Goal: Information Seeking & Learning: Learn about a topic

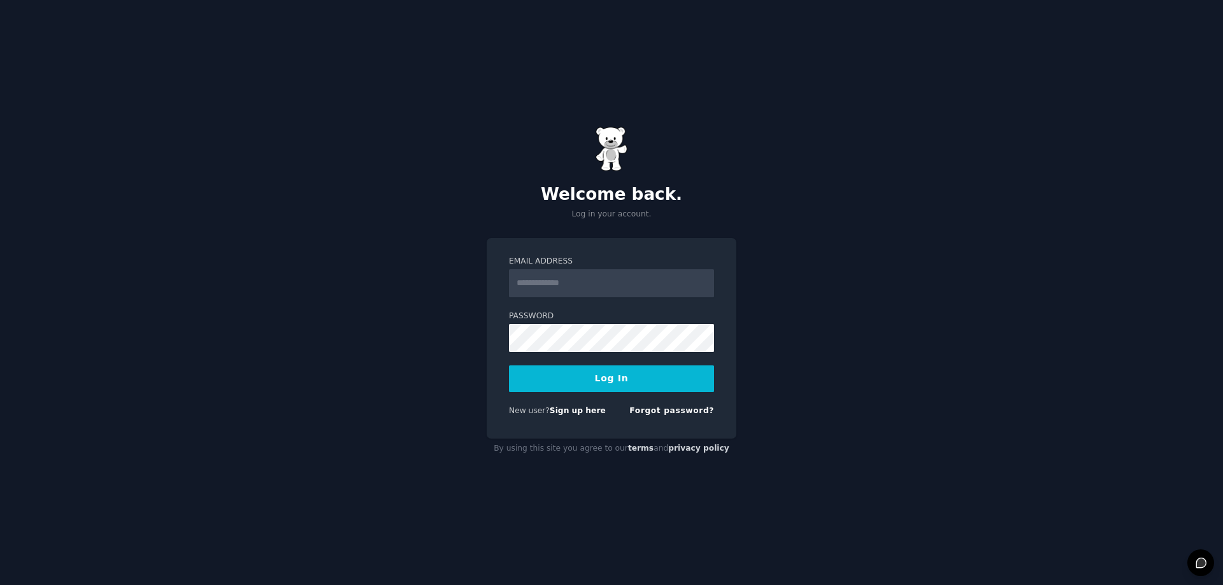
click at [548, 298] on form "Email Address Password Log In New user? Sign up here Forgot password?" at bounding box center [611, 339] width 205 height 166
type input "**********"
click at [509, 365] on button "Log In" at bounding box center [611, 378] width 205 height 27
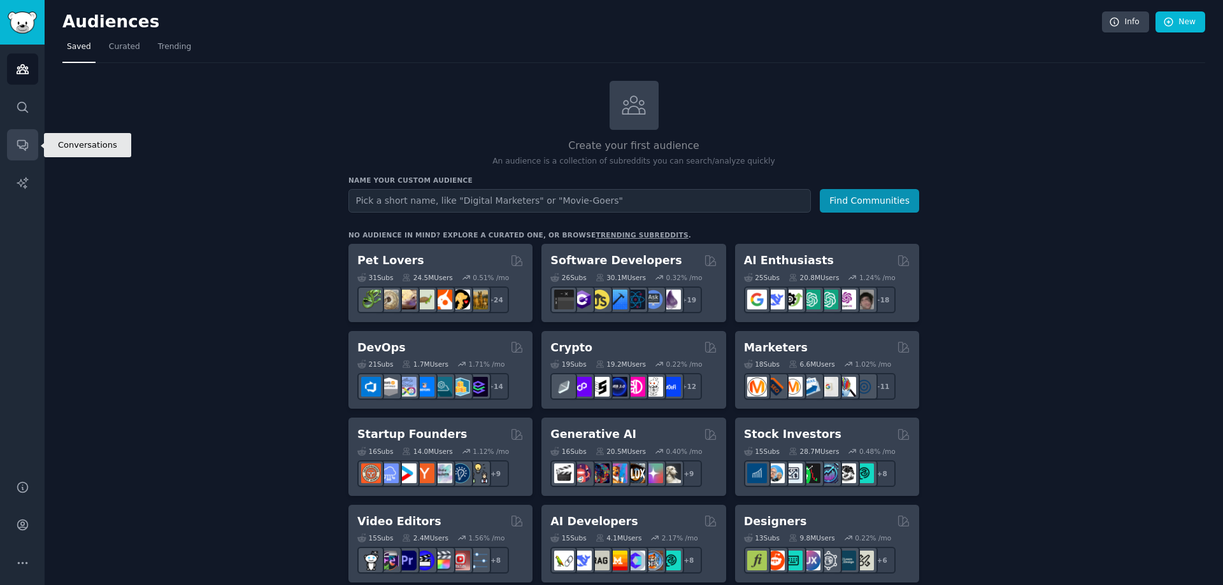
click at [30, 129] on link "Conversations" at bounding box center [22, 144] width 31 height 31
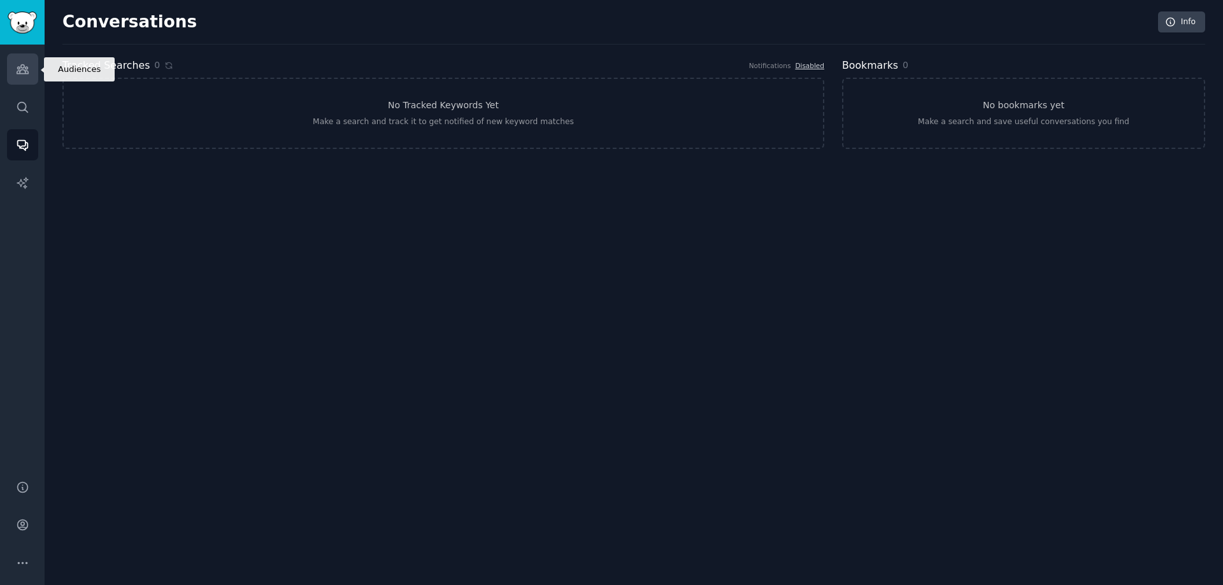
click at [24, 76] on link "Audiences" at bounding box center [22, 68] width 31 height 31
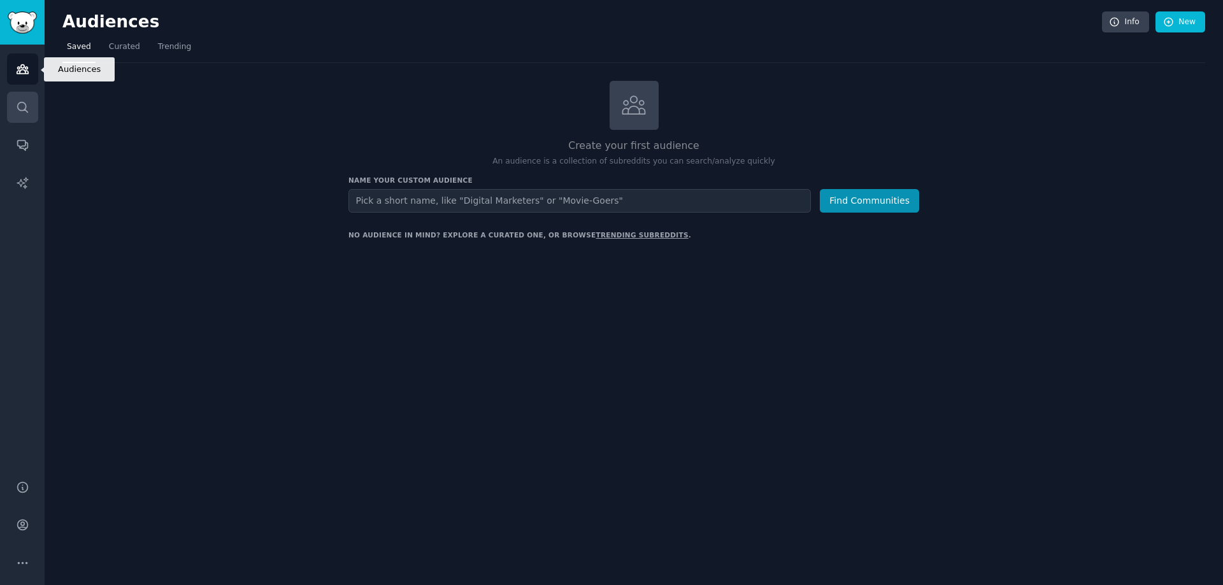
click at [27, 105] on icon "Sidebar" at bounding box center [22, 107] width 13 height 13
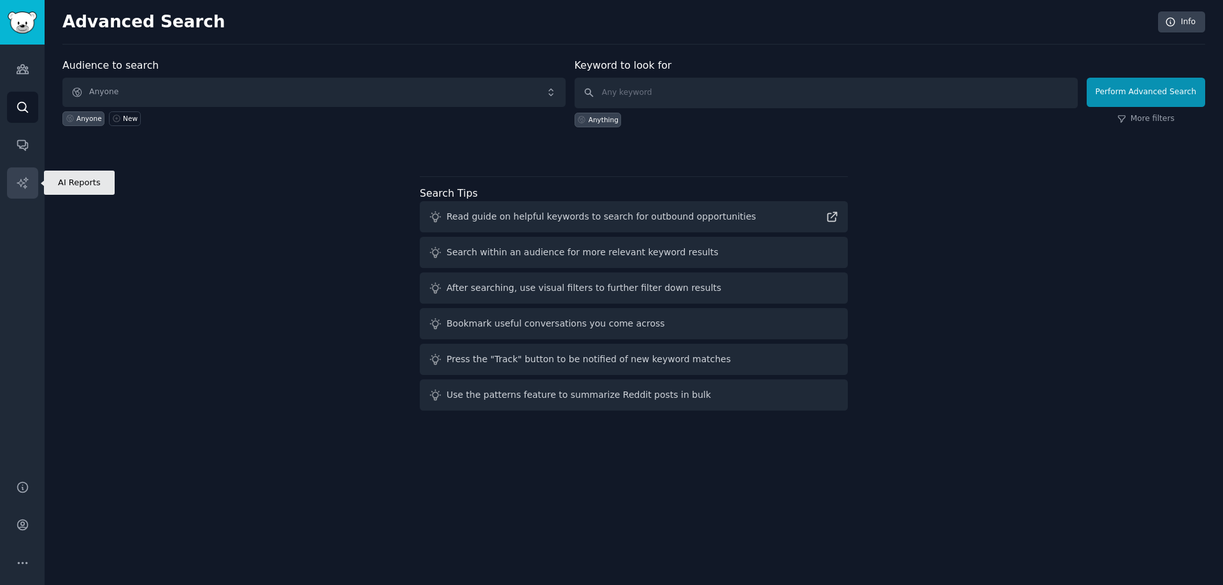
click at [29, 187] on link "AI Reports" at bounding box center [22, 182] width 31 height 31
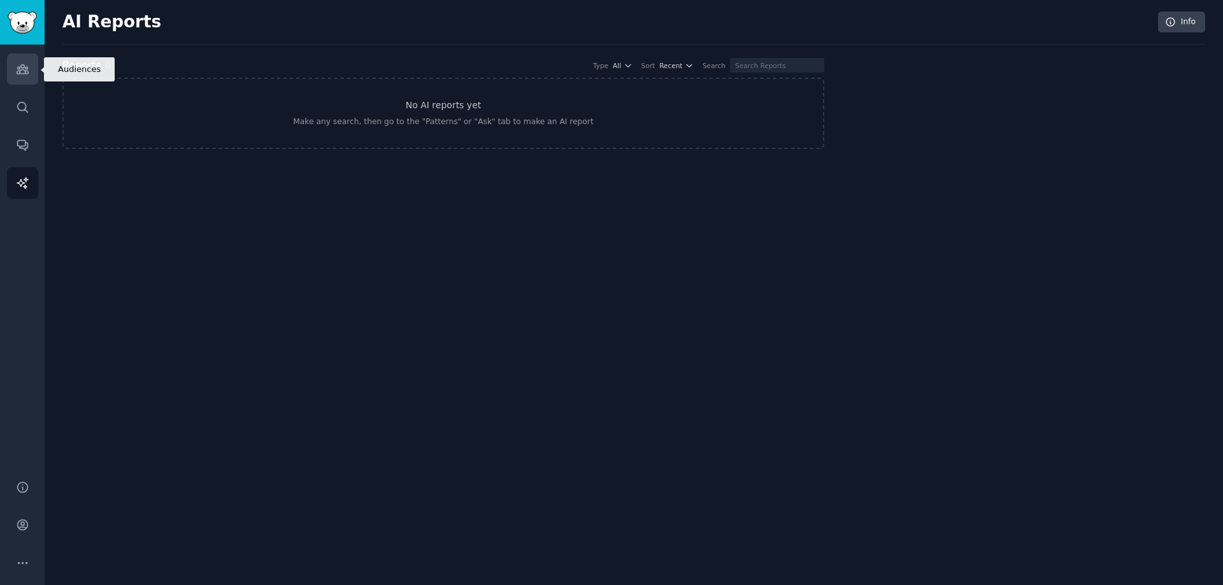
click at [30, 62] on link "Audiences" at bounding box center [22, 68] width 31 height 31
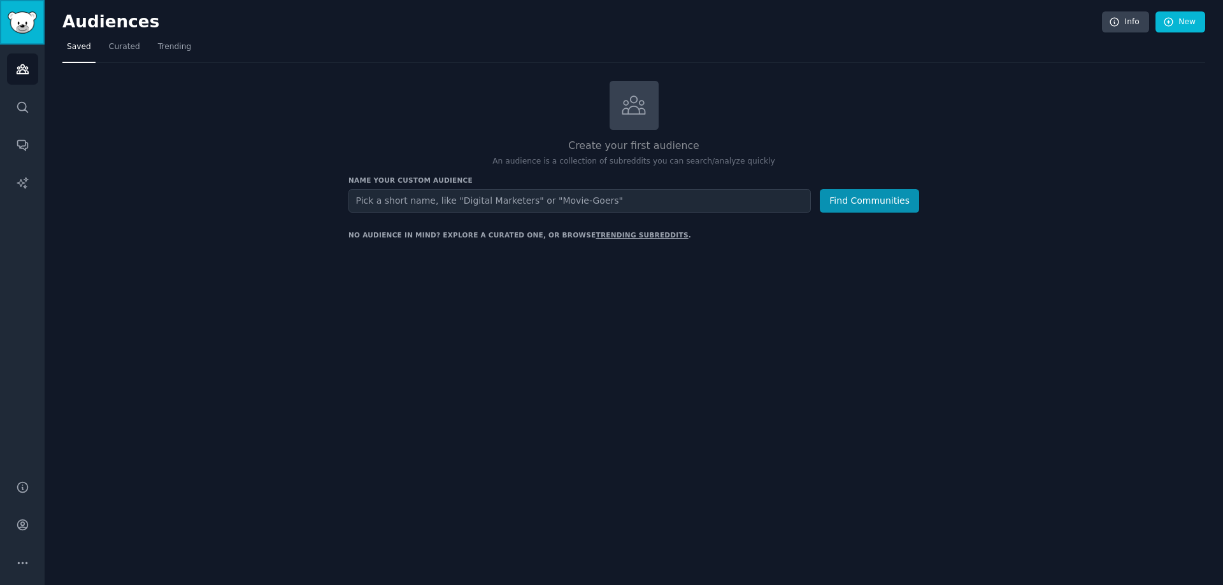
click at [30, 22] on img "Sidebar" at bounding box center [22, 22] width 29 height 22
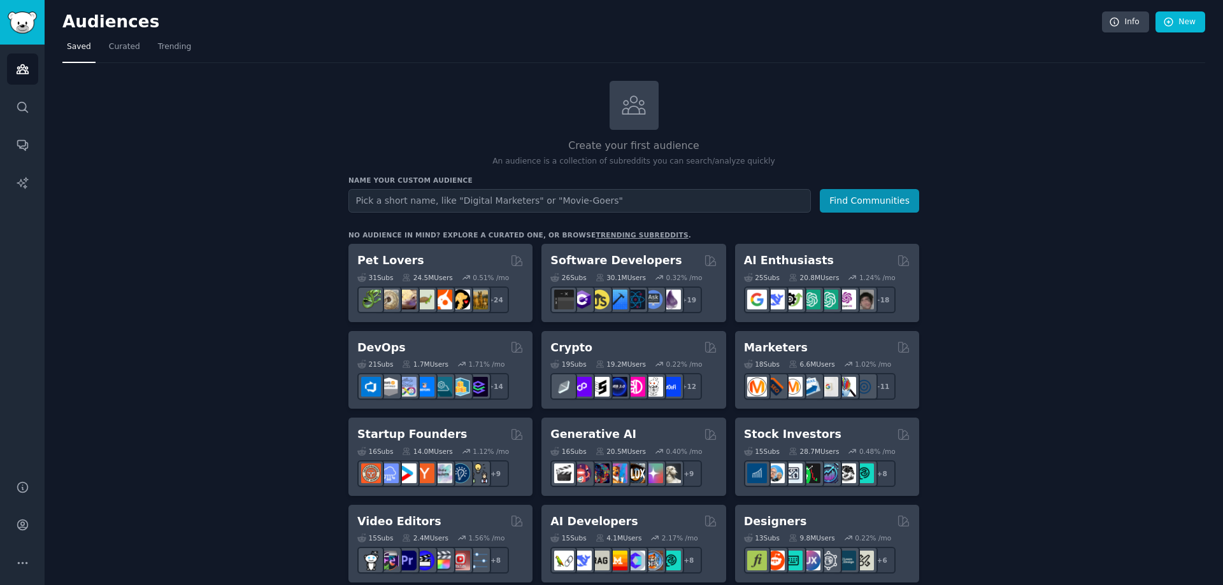
click at [26, 53] on div "Audiences Search Conversations AI Reports" at bounding box center [22, 255] width 45 height 420
click at [16, 18] on img "Sidebar" at bounding box center [22, 22] width 29 height 22
click at [26, 141] on icon "Sidebar" at bounding box center [22, 144] width 13 height 13
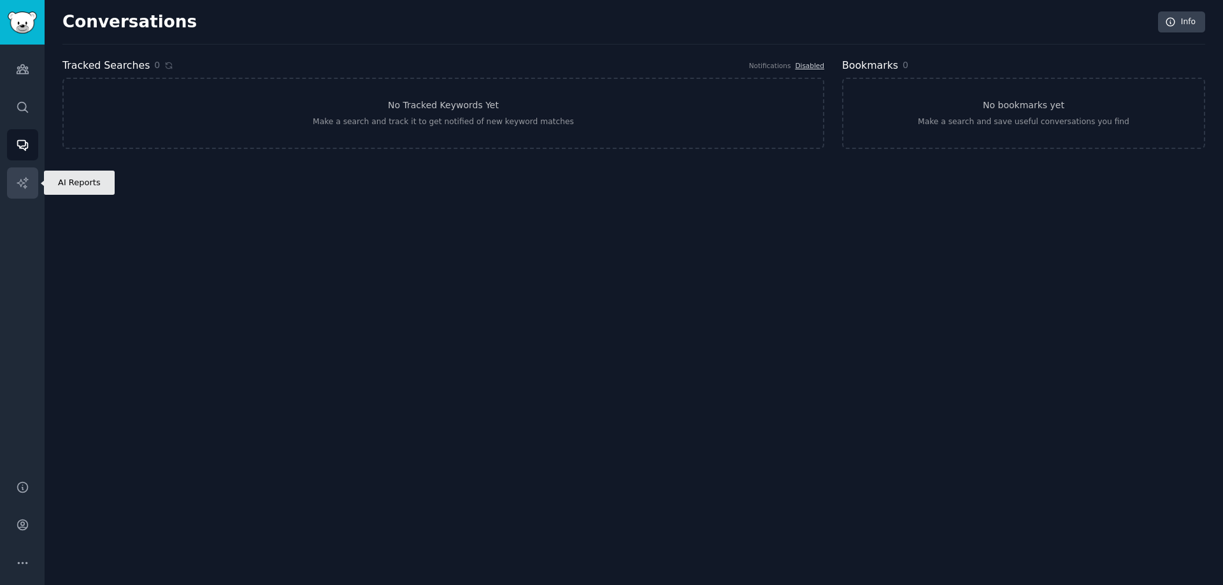
click at [24, 174] on link "AI Reports" at bounding box center [22, 182] width 31 height 31
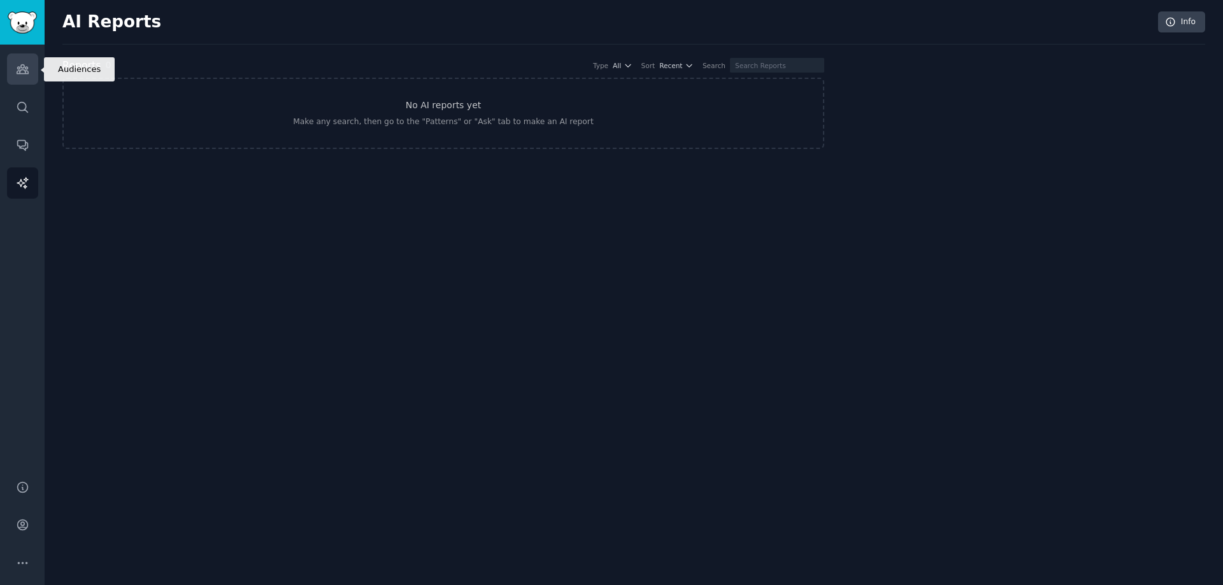
click at [24, 69] on icon "Sidebar" at bounding box center [22, 69] width 11 height 9
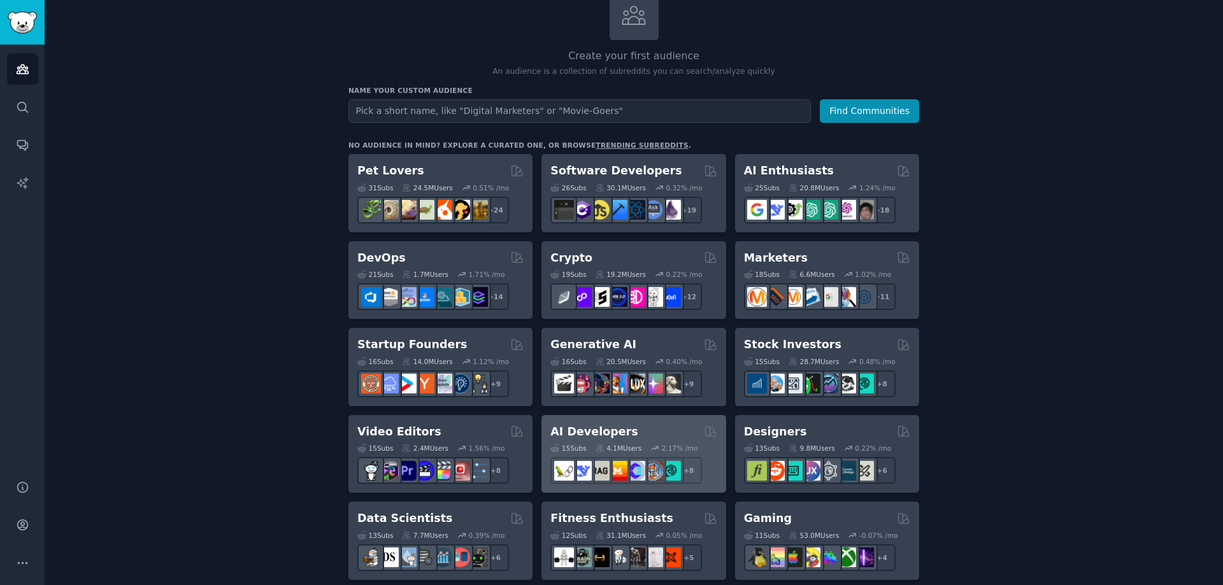
scroll to position [64, 0]
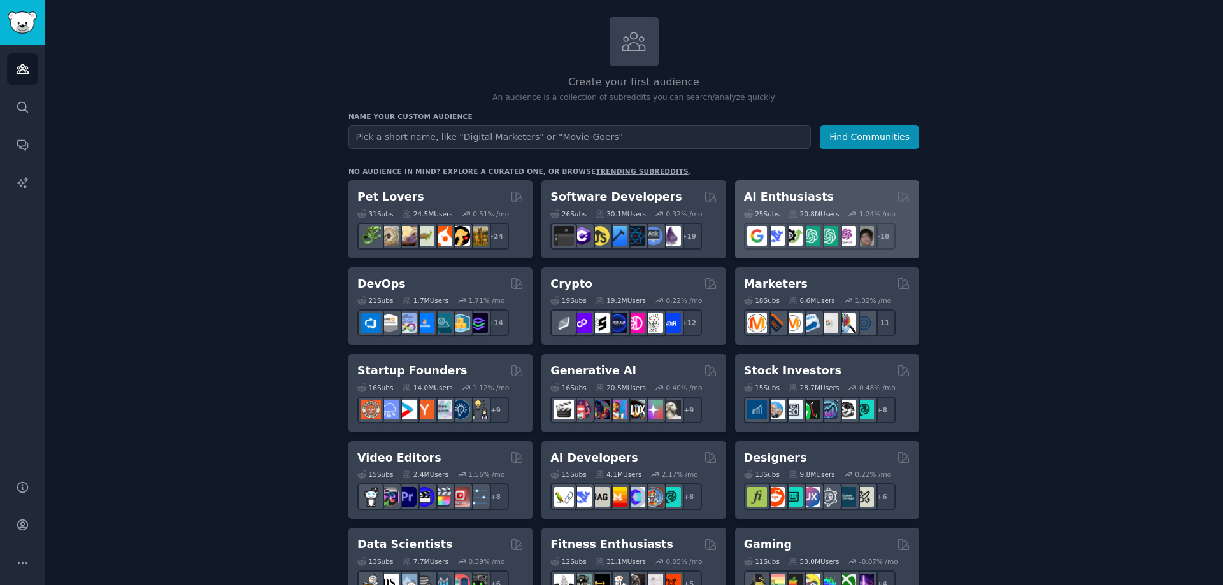
click at [802, 200] on h2 "AI Enthusiasts" at bounding box center [789, 197] width 90 height 16
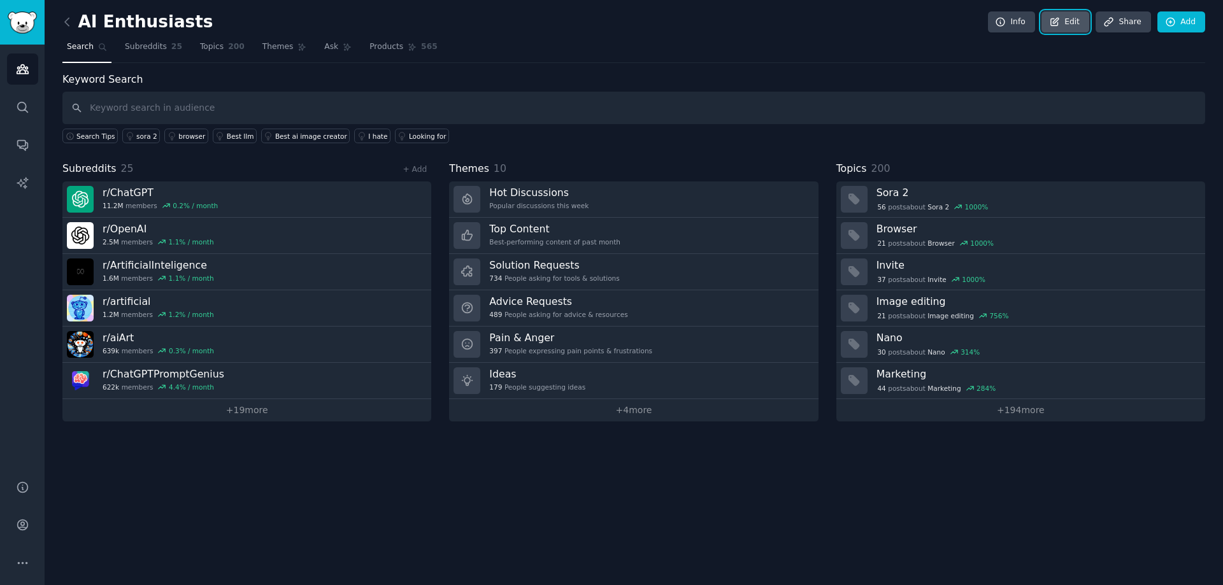
click at [1075, 28] on link "Edit" at bounding box center [1065, 22] width 48 height 22
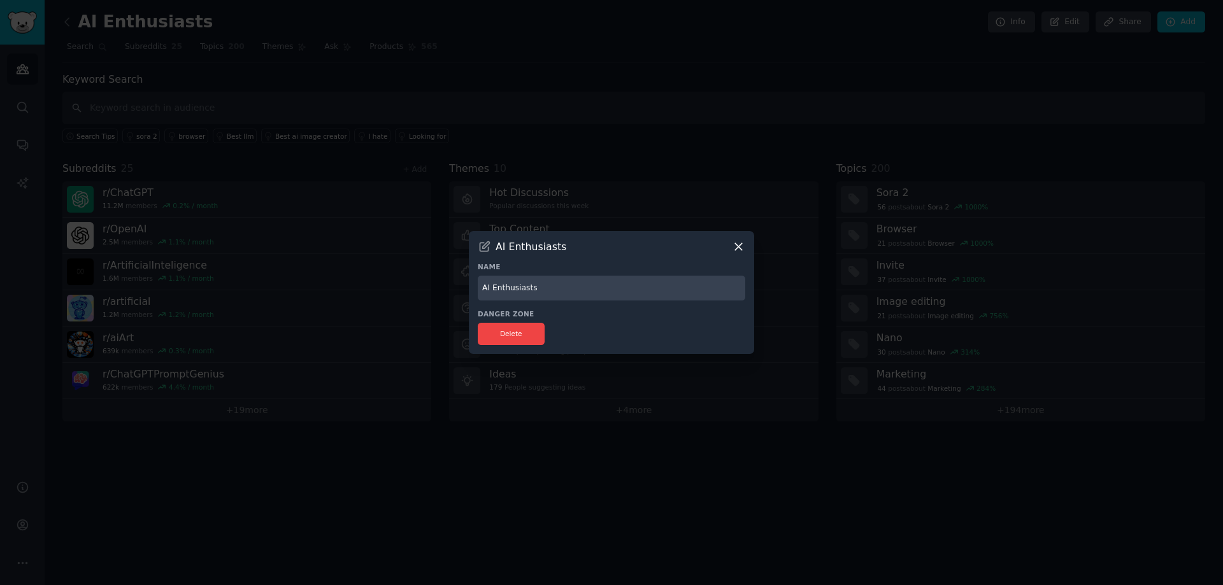
click at [736, 244] on icon at bounding box center [738, 246] width 13 height 13
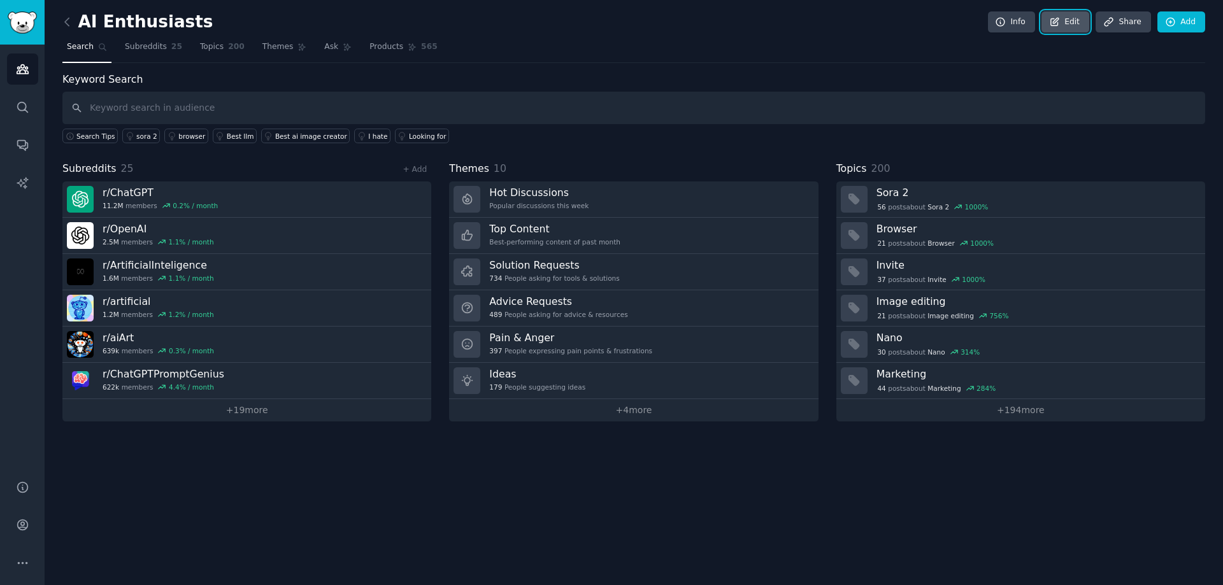
click at [1074, 25] on link "Edit" at bounding box center [1065, 22] width 48 height 22
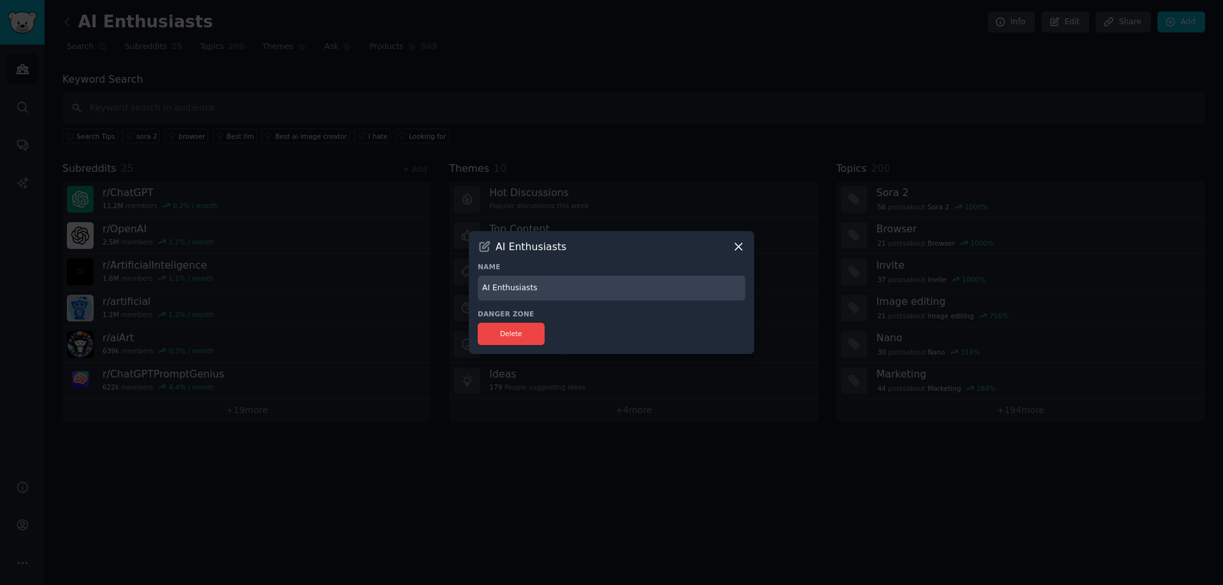
drag, startPoint x: 551, startPoint y: 294, endPoint x: 386, endPoint y: 283, distance: 165.3
click at [386, 283] on div "​ AI Enthusiasts Name AI Enthusiasts Danger Zone Delete" at bounding box center [611, 292] width 1214 height 585
type input "q"
type input "Audieces"
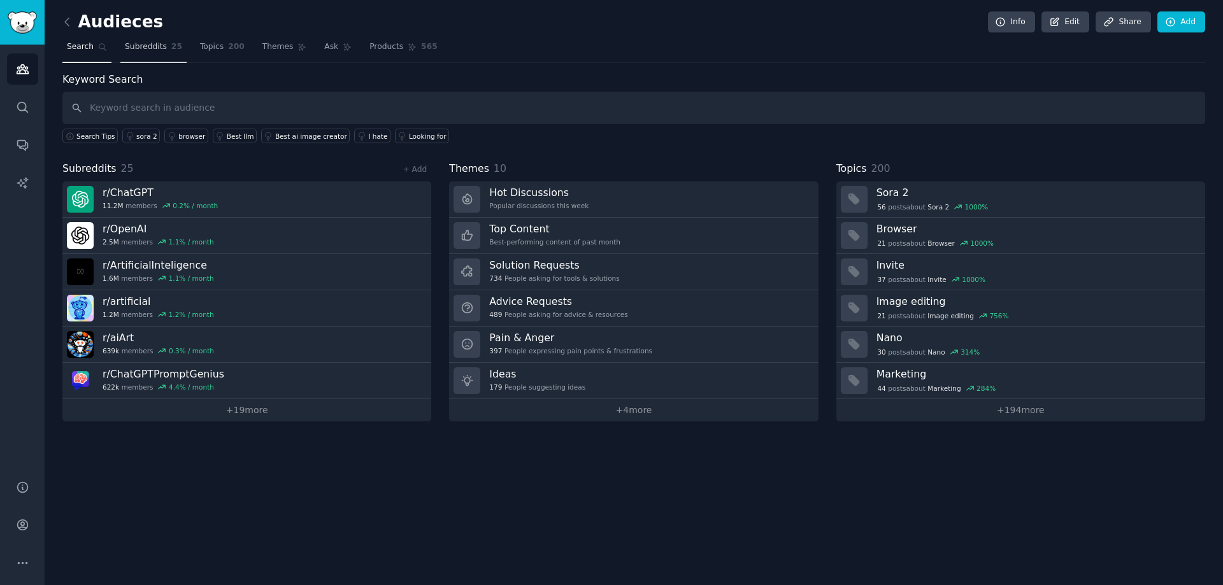
click at [141, 42] on span "Subreddits" at bounding box center [146, 46] width 42 height 11
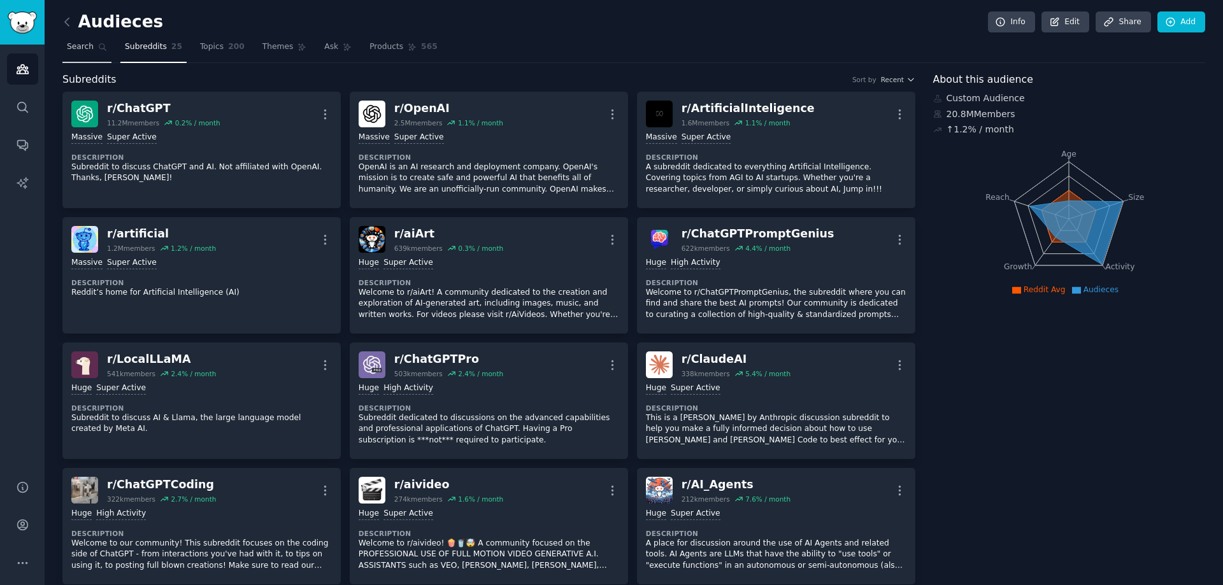
click at [98, 43] on icon at bounding box center [102, 47] width 9 height 9
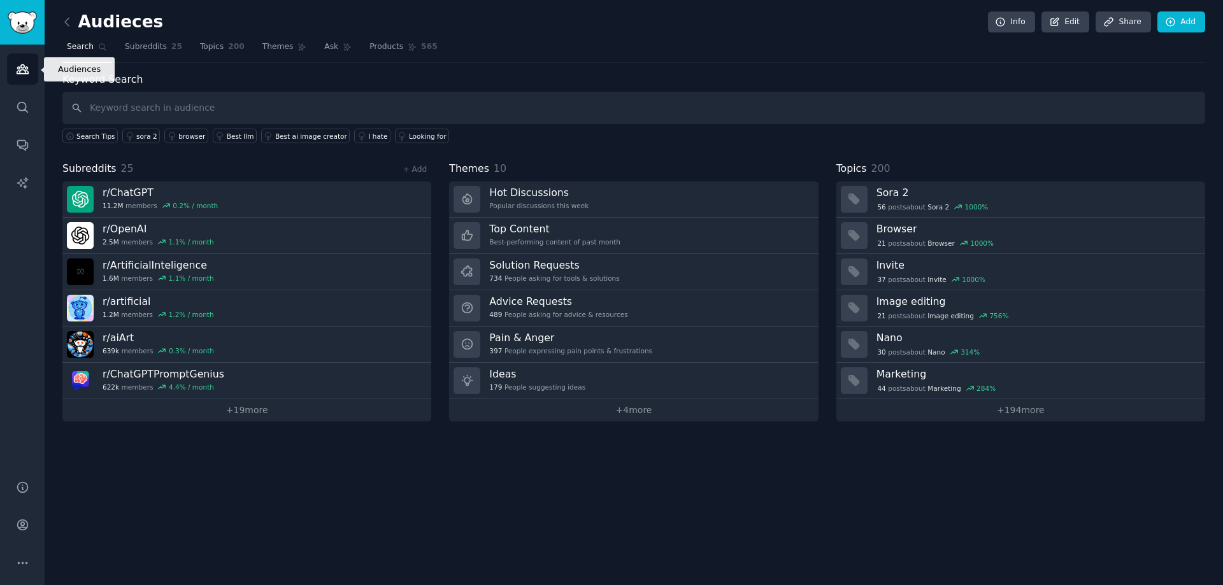
click at [24, 80] on link "Audiences" at bounding box center [22, 68] width 31 height 31
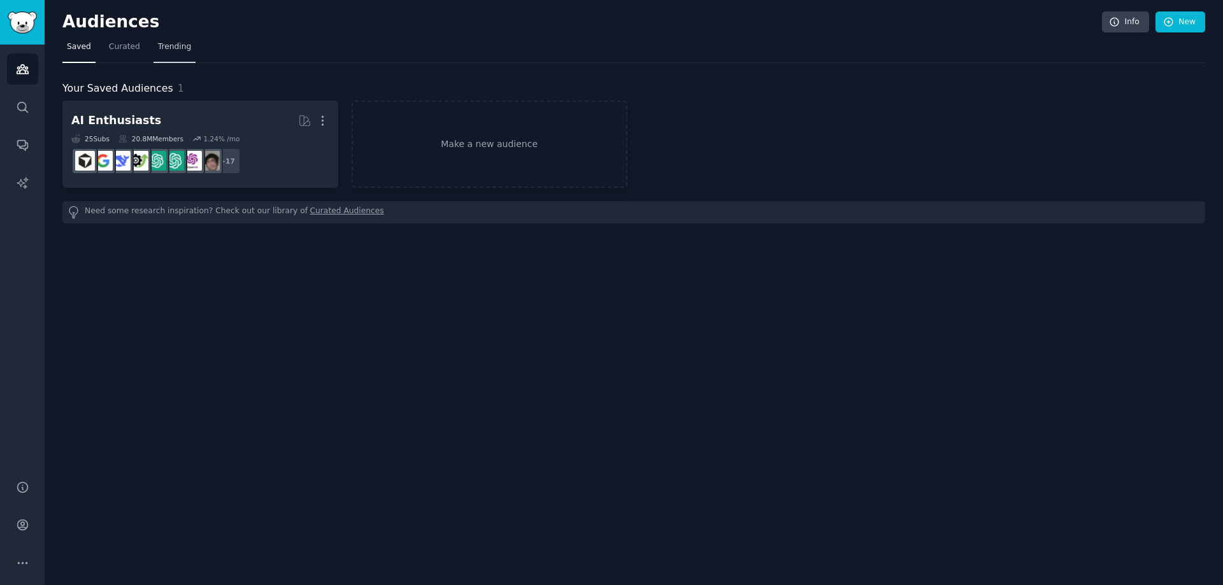
click at [158, 48] on span "Trending" at bounding box center [174, 46] width 33 height 11
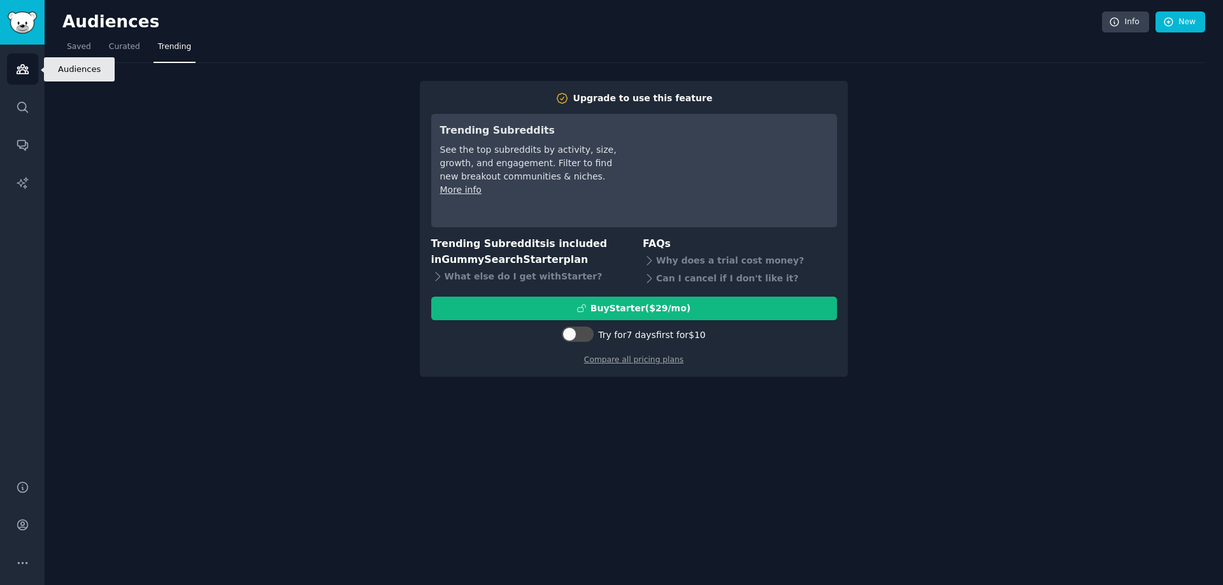
click at [26, 69] on icon "Sidebar" at bounding box center [22, 69] width 11 height 9
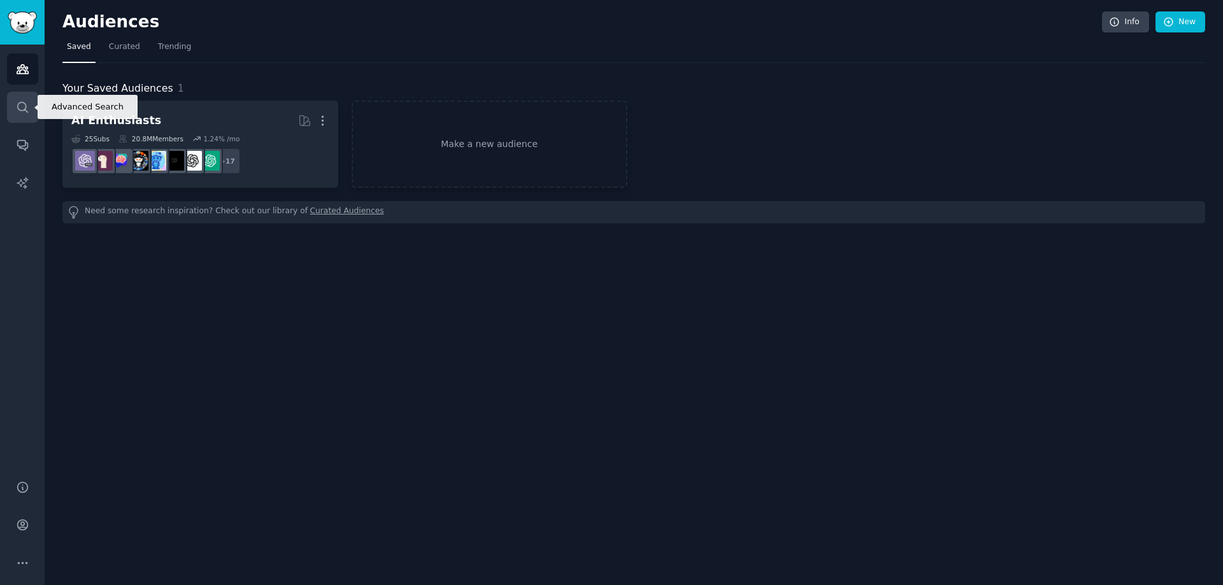
click at [29, 99] on link "Search" at bounding box center [22, 107] width 31 height 31
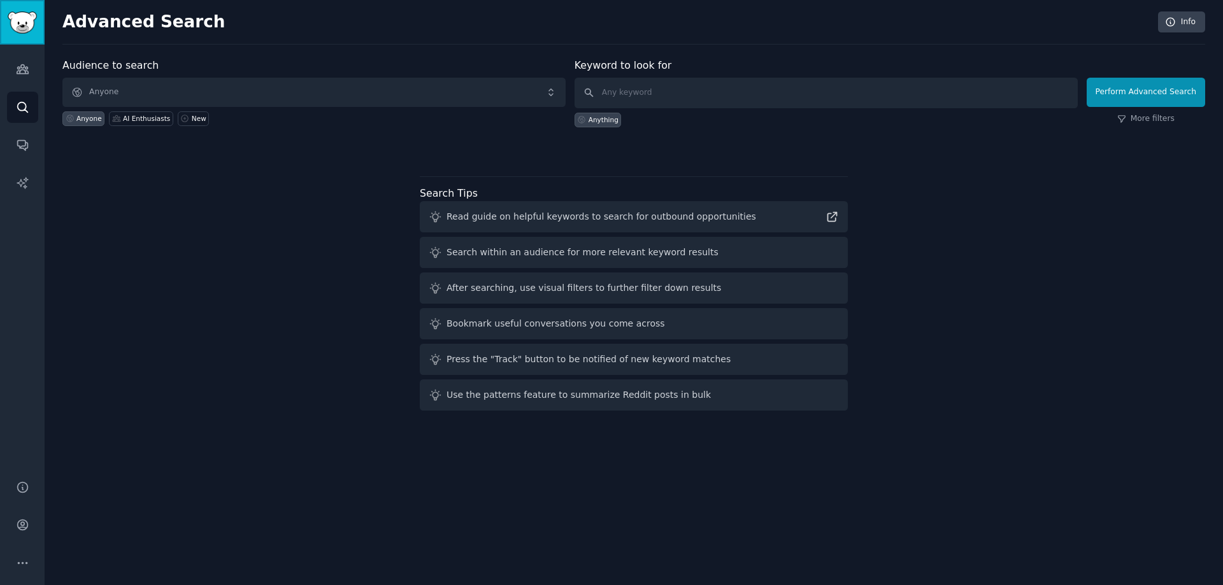
click at [30, 27] on img "Sidebar" at bounding box center [22, 22] width 29 height 22
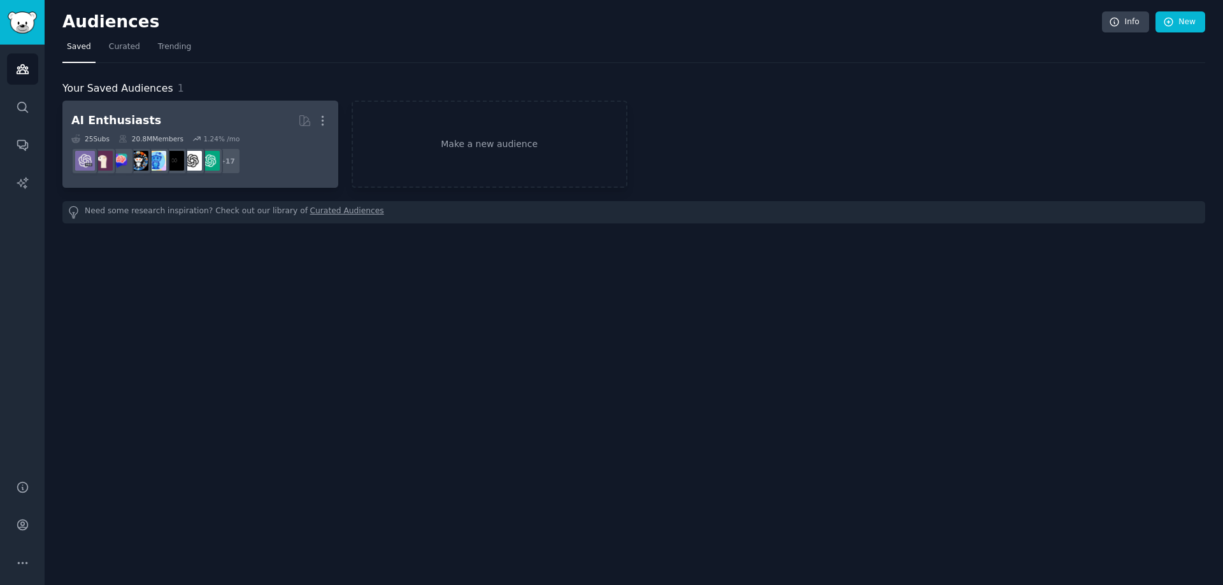
click at [204, 131] on h2 "AI Enthusiasts More" at bounding box center [200, 121] width 258 height 22
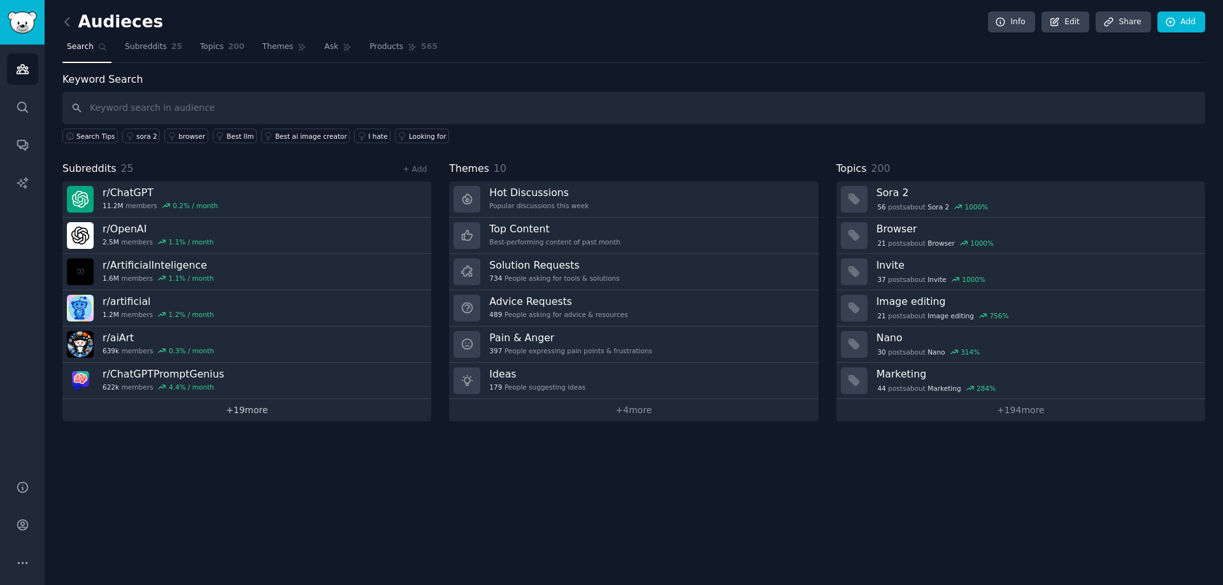
click at [255, 412] on link "+ 19 more" at bounding box center [246, 410] width 369 height 22
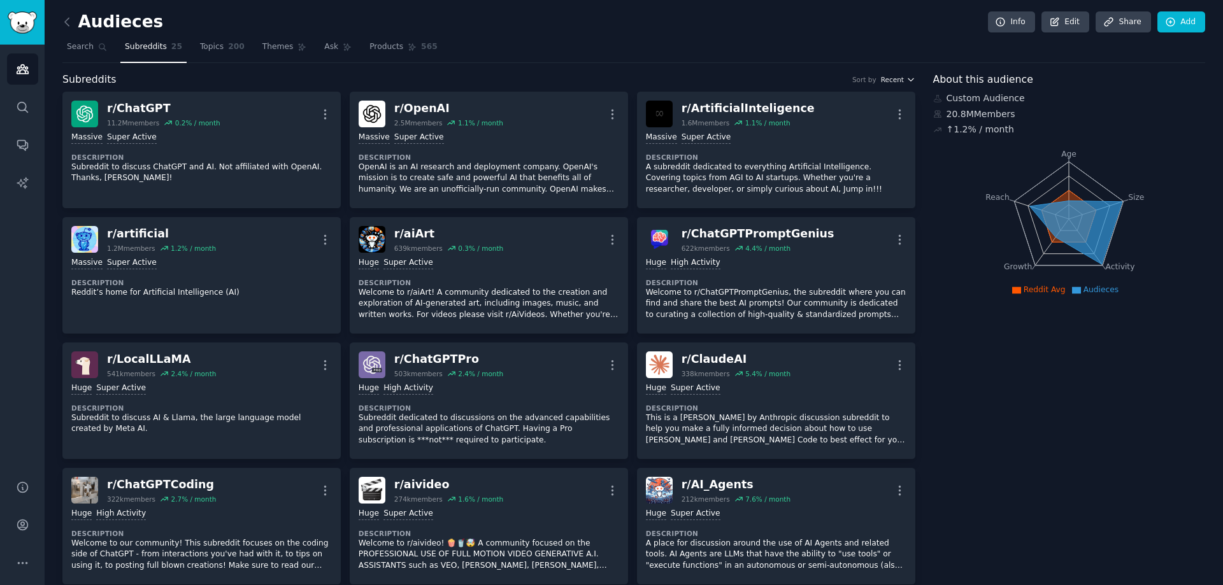
click at [891, 79] on span "Recent" at bounding box center [892, 79] width 23 height 9
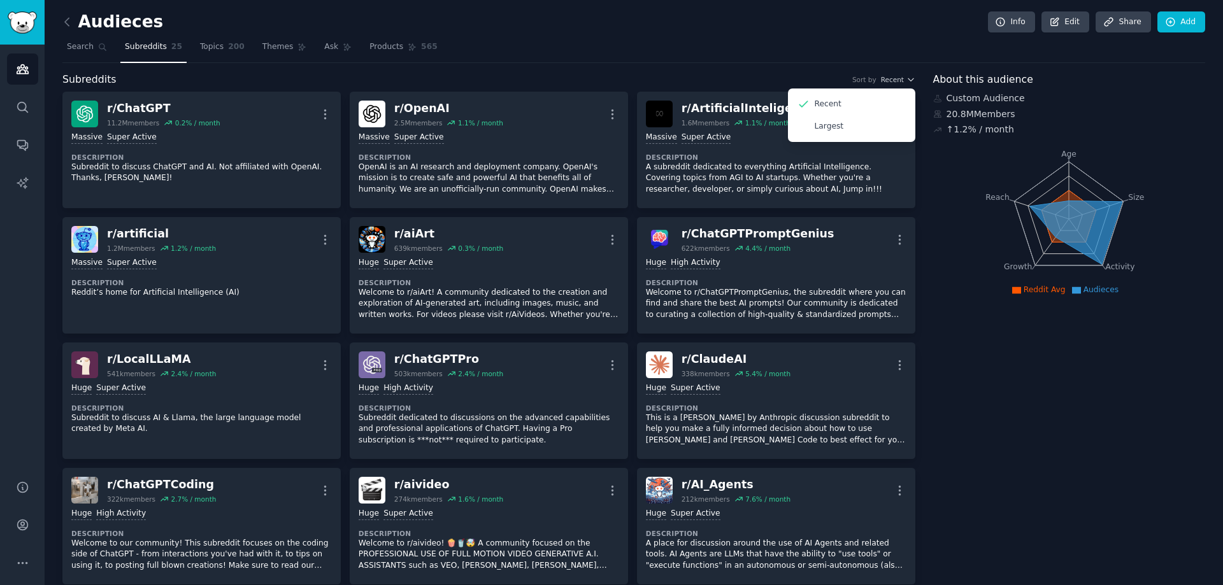
drag, startPoint x: 797, startPoint y: 57, endPoint x: 684, endPoint y: 67, distance: 113.1
click at [796, 57] on nav "Search Subreddits 25 Topics 200 Themes Ask Products 565" at bounding box center [633, 50] width 1142 height 26
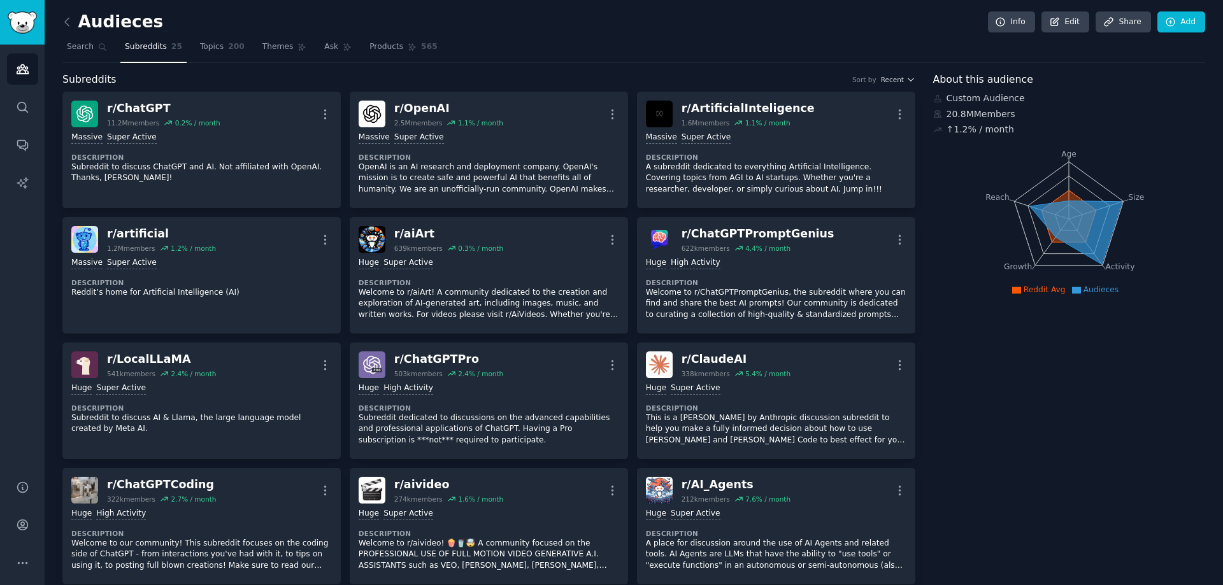
drag, startPoint x: 1032, startPoint y: 201, endPoint x: 914, endPoint y: 36, distance: 202.7
click at [66, 24] on icon at bounding box center [66, 21] width 13 height 13
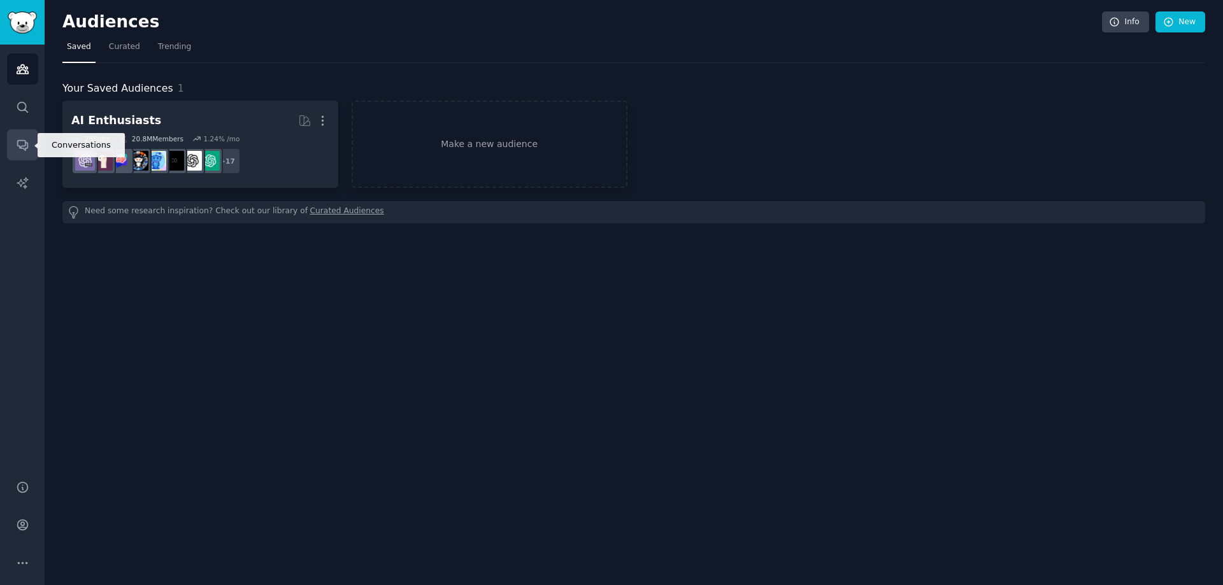
click at [29, 138] on link "Conversations" at bounding box center [22, 144] width 31 height 31
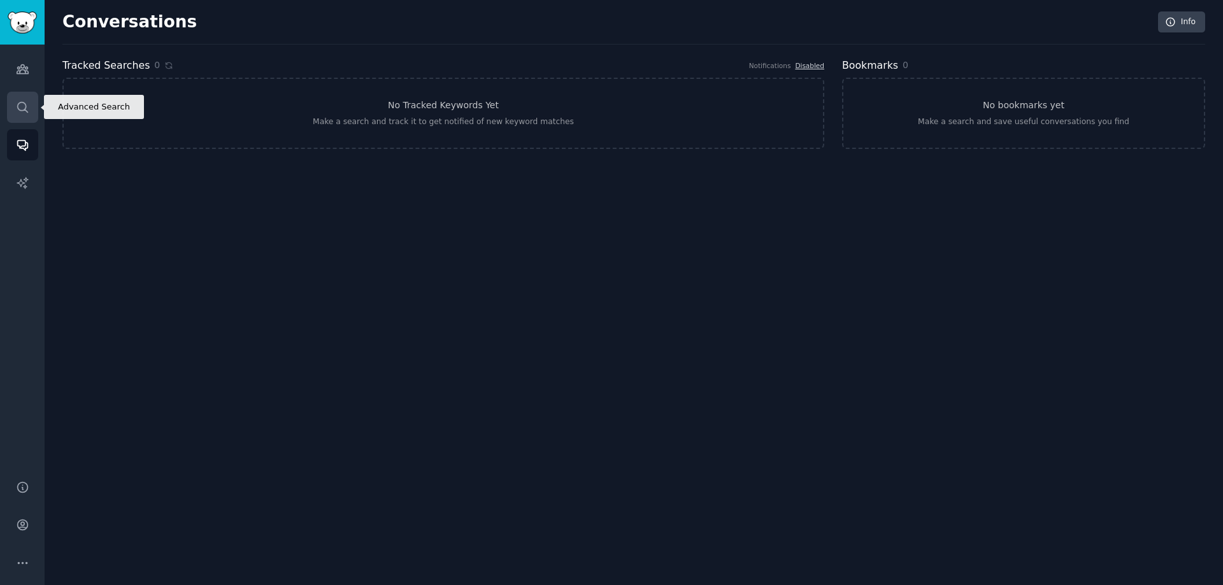
click at [33, 108] on link "Search" at bounding box center [22, 107] width 31 height 31
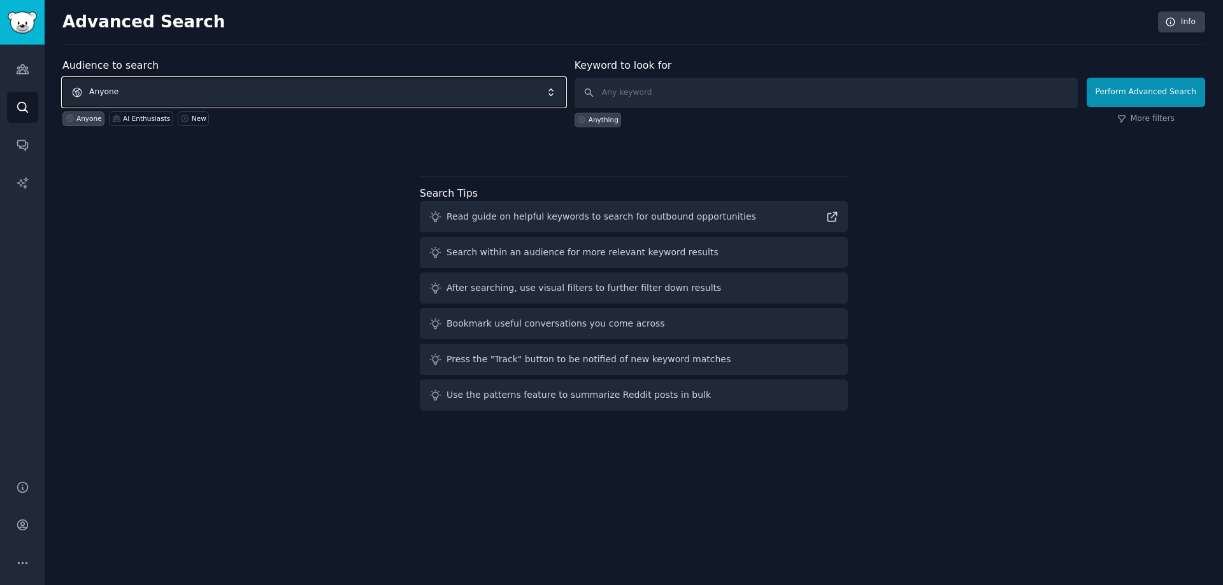
click at [153, 90] on span "Anyone" at bounding box center [313, 92] width 503 height 29
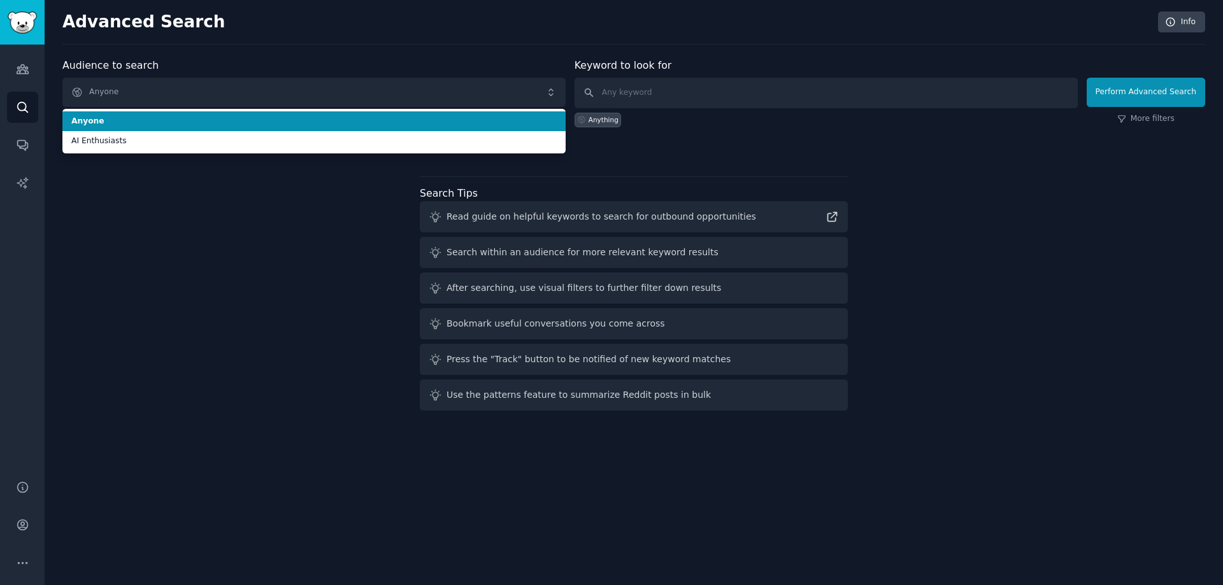
click at [105, 119] on span "Anyone" at bounding box center [313, 121] width 485 height 11
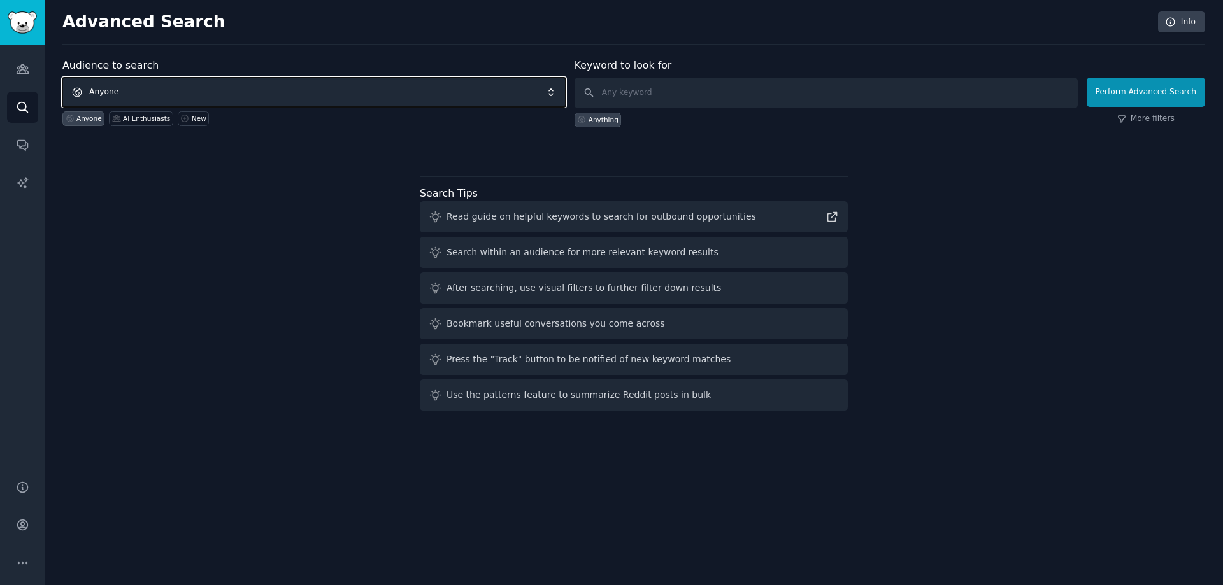
click at [141, 87] on span "Anyone" at bounding box center [313, 92] width 503 height 29
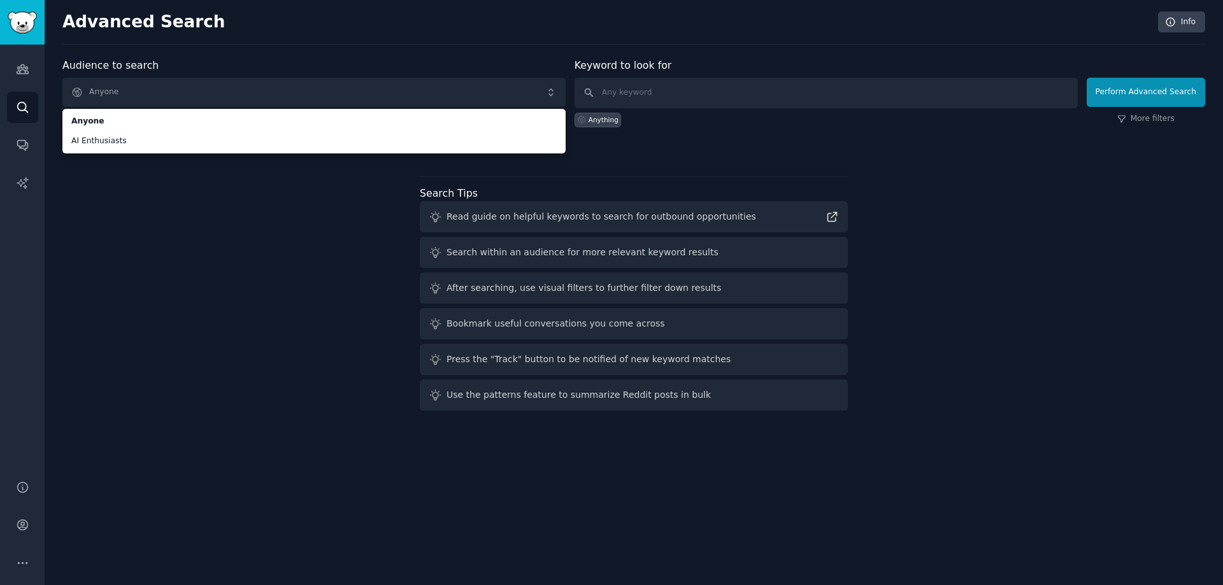
click at [140, 173] on div "Audience to search Anyone Anyone AI Enthusiasts Anyone AI Enthusiasts New Keywo…" at bounding box center [633, 237] width 1142 height 358
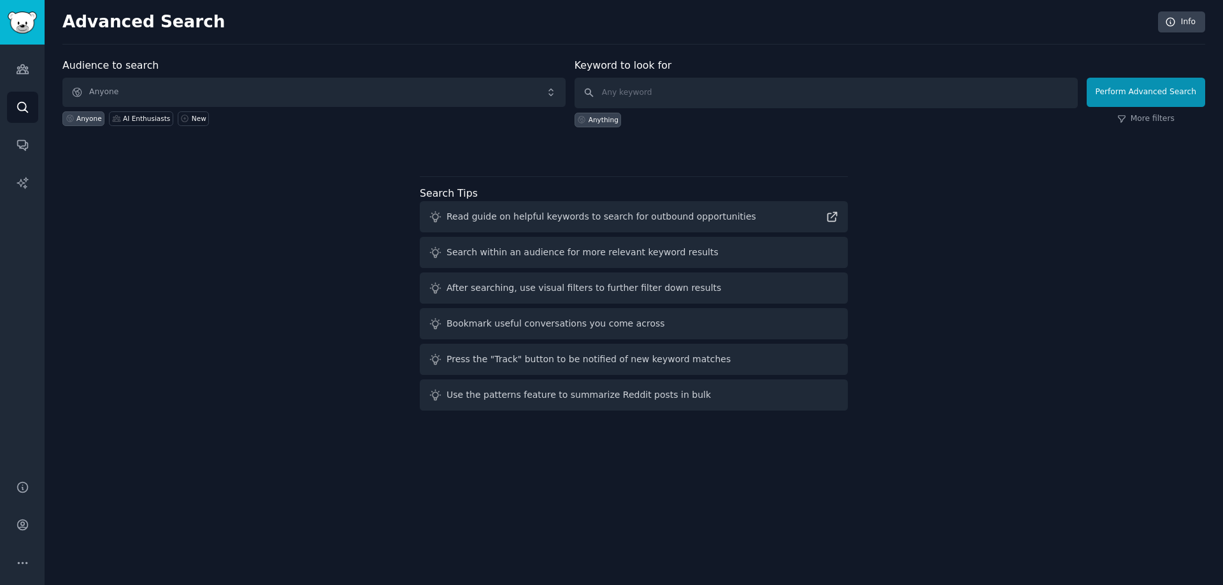
click at [90, 123] on div "Anyone" at bounding box center [83, 118] width 42 height 15
click at [611, 116] on div "Anything" at bounding box center [603, 119] width 30 height 9
click at [586, 126] on div "Anything" at bounding box center [597, 120] width 47 height 15
click at [606, 119] on div "Anything" at bounding box center [603, 119] width 30 height 9
click at [672, 90] on input "text" at bounding box center [825, 93] width 503 height 31
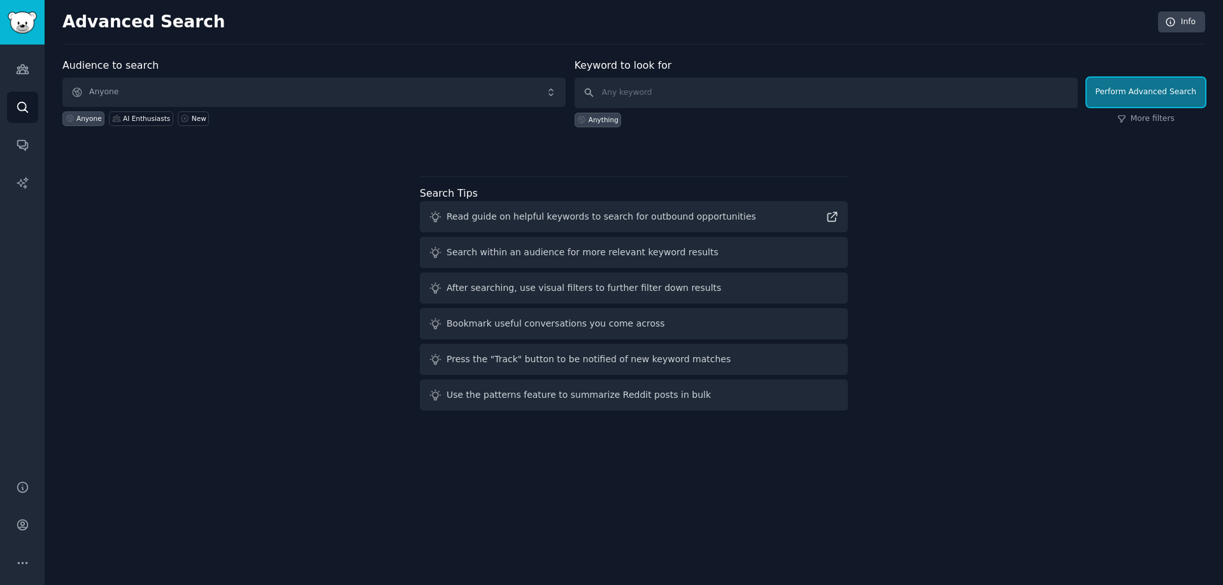
click at [1146, 94] on button "Perform Advanced Search" at bounding box center [1145, 92] width 118 height 29
click at [679, 108] on input "text" at bounding box center [825, 93] width 503 height 31
type input "Anything"
click button "Perform Advanced Search" at bounding box center [1145, 92] width 118 height 29
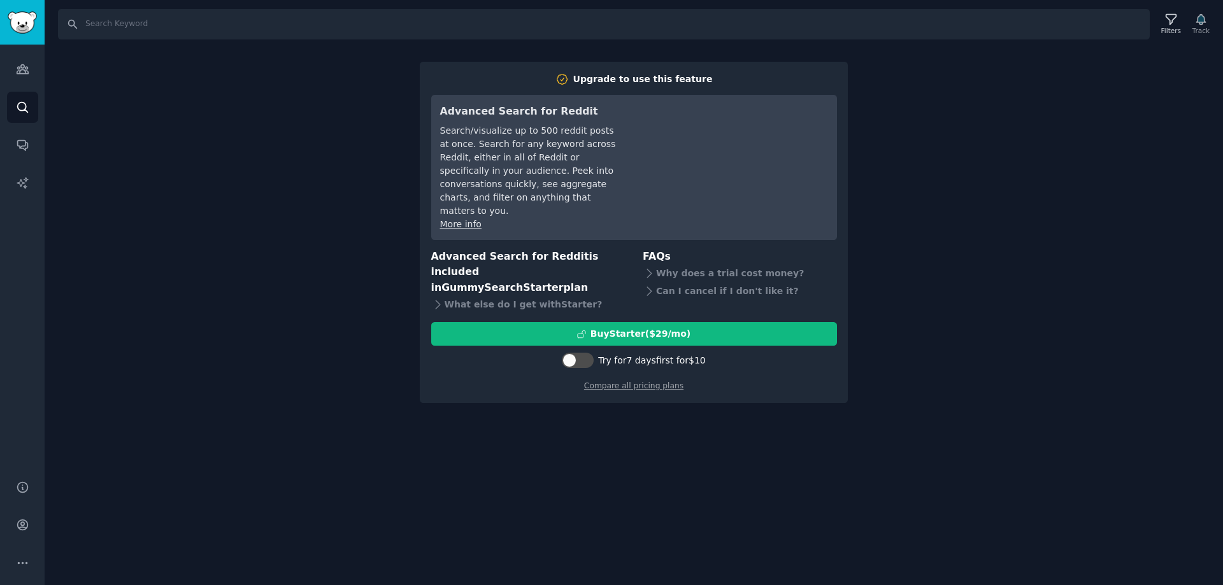
click at [1089, 208] on div "Search Filters Track Upgrade to use this feature Advanced Search for Reddit Sea…" at bounding box center [634, 292] width 1178 height 585
click at [38, 20] on link "Sidebar" at bounding box center [22, 22] width 45 height 45
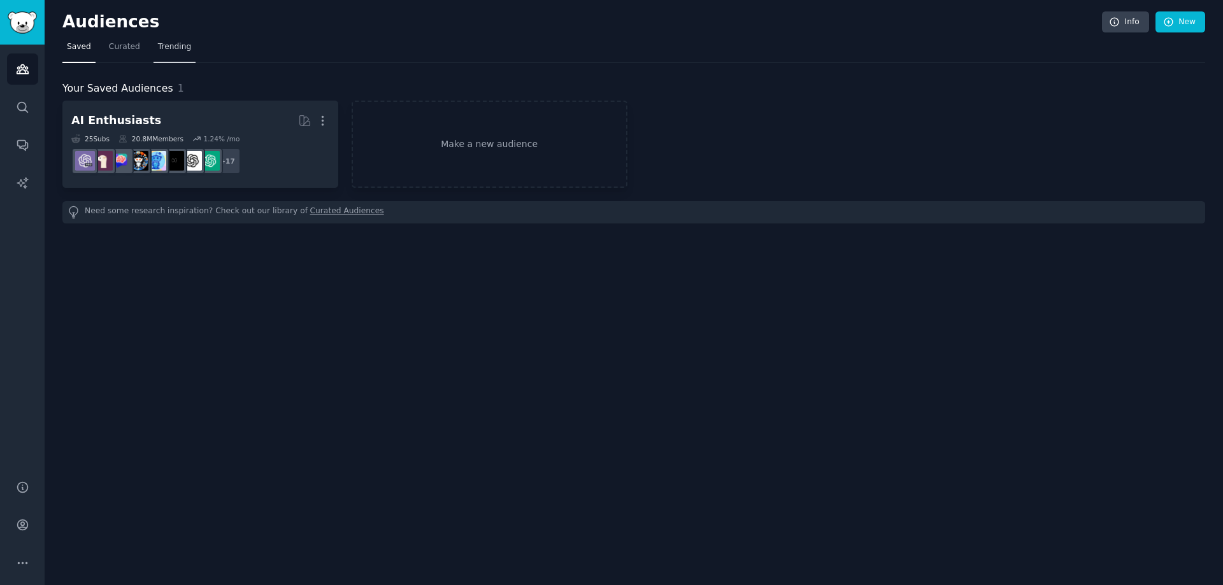
click at [181, 50] on span "Trending" at bounding box center [174, 46] width 33 height 11
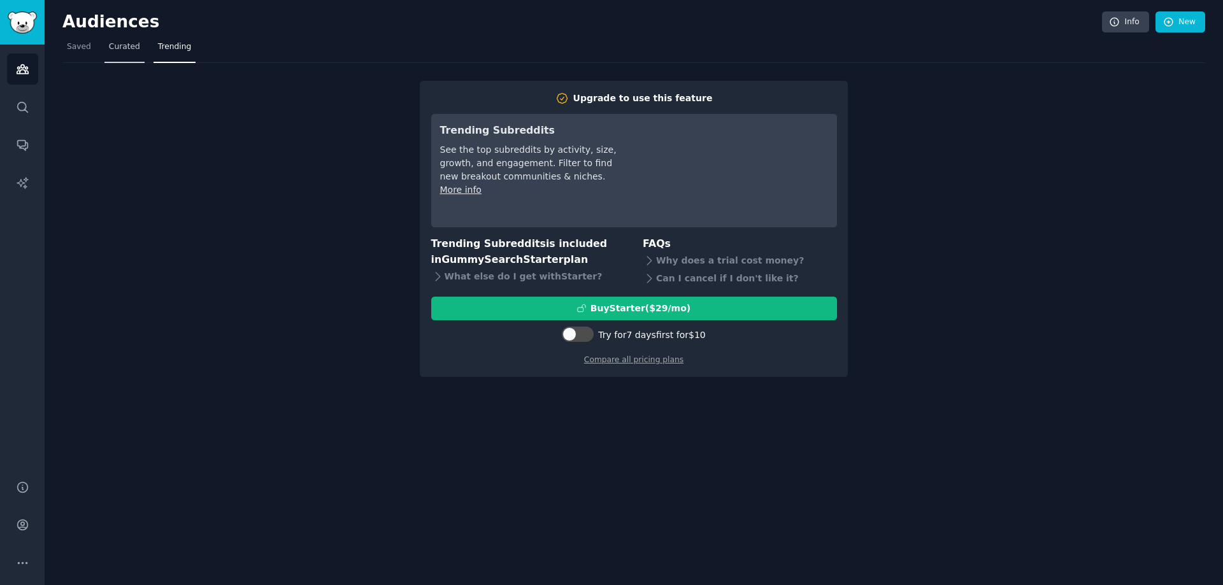
click at [128, 53] on link "Curated" at bounding box center [124, 50] width 40 height 26
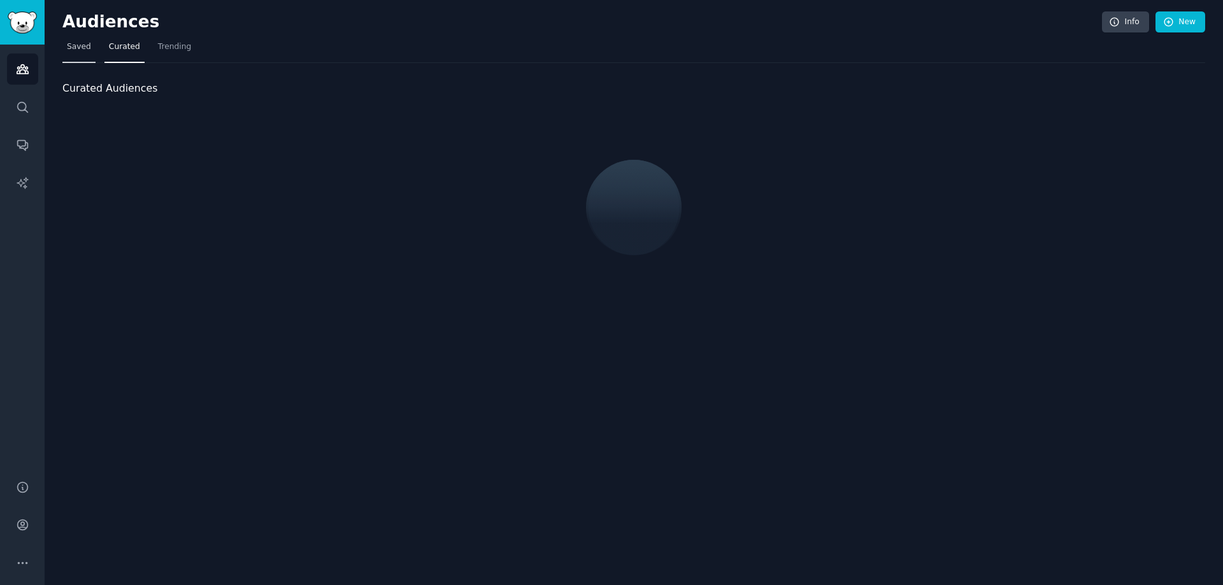
click at [72, 40] on link "Saved" at bounding box center [78, 50] width 33 height 26
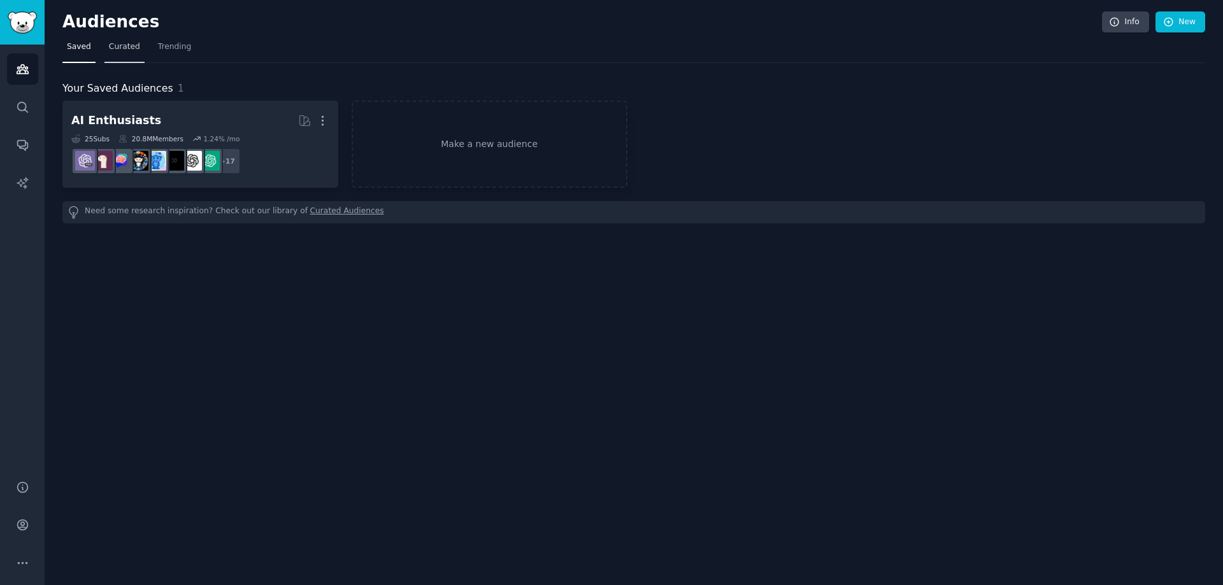
click at [109, 44] on span "Curated" at bounding box center [124, 46] width 31 height 11
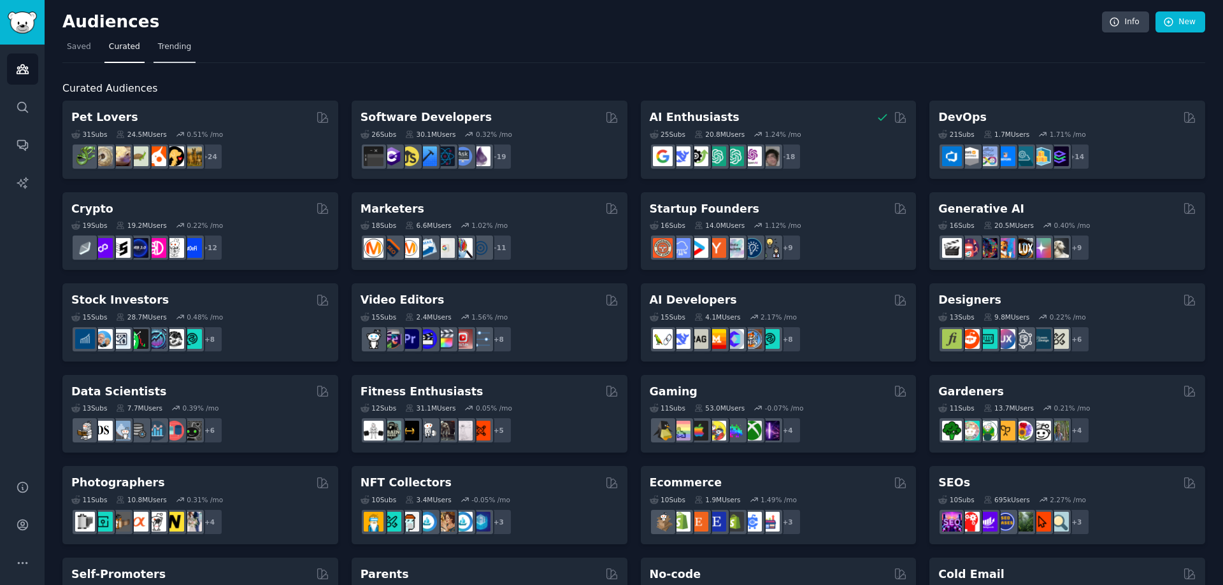
click at [181, 53] on link "Trending" at bounding box center [174, 50] width 42 height 26
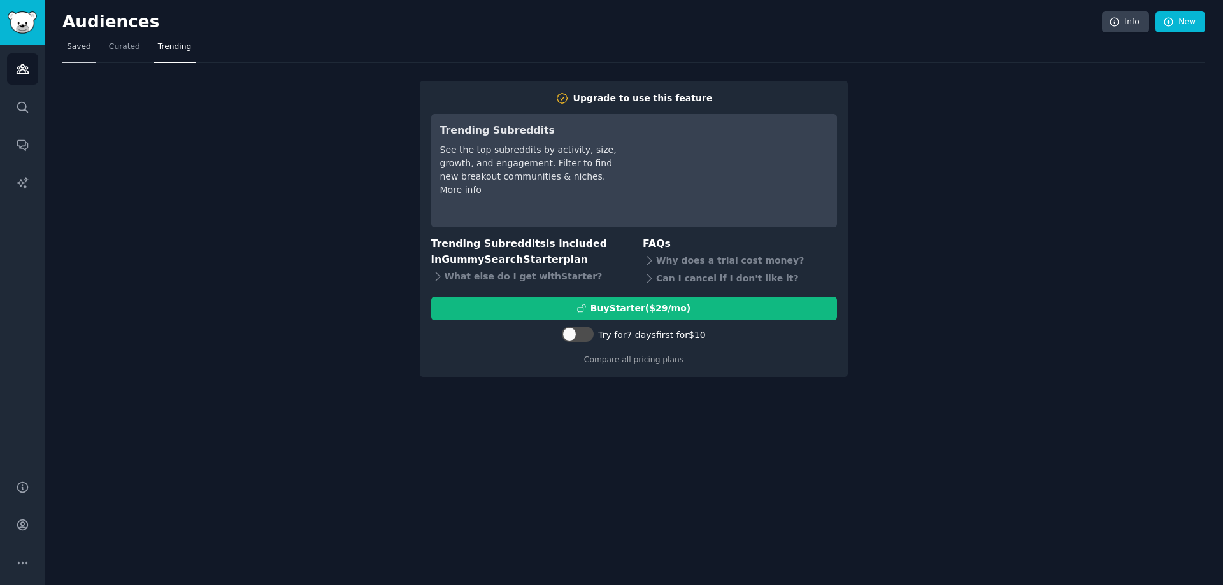
click at [67, 44] on span "Saved" at bounding box center [79, 46] width 24 height 11
